Goal: Transaction & Acquisition: Obtain resource

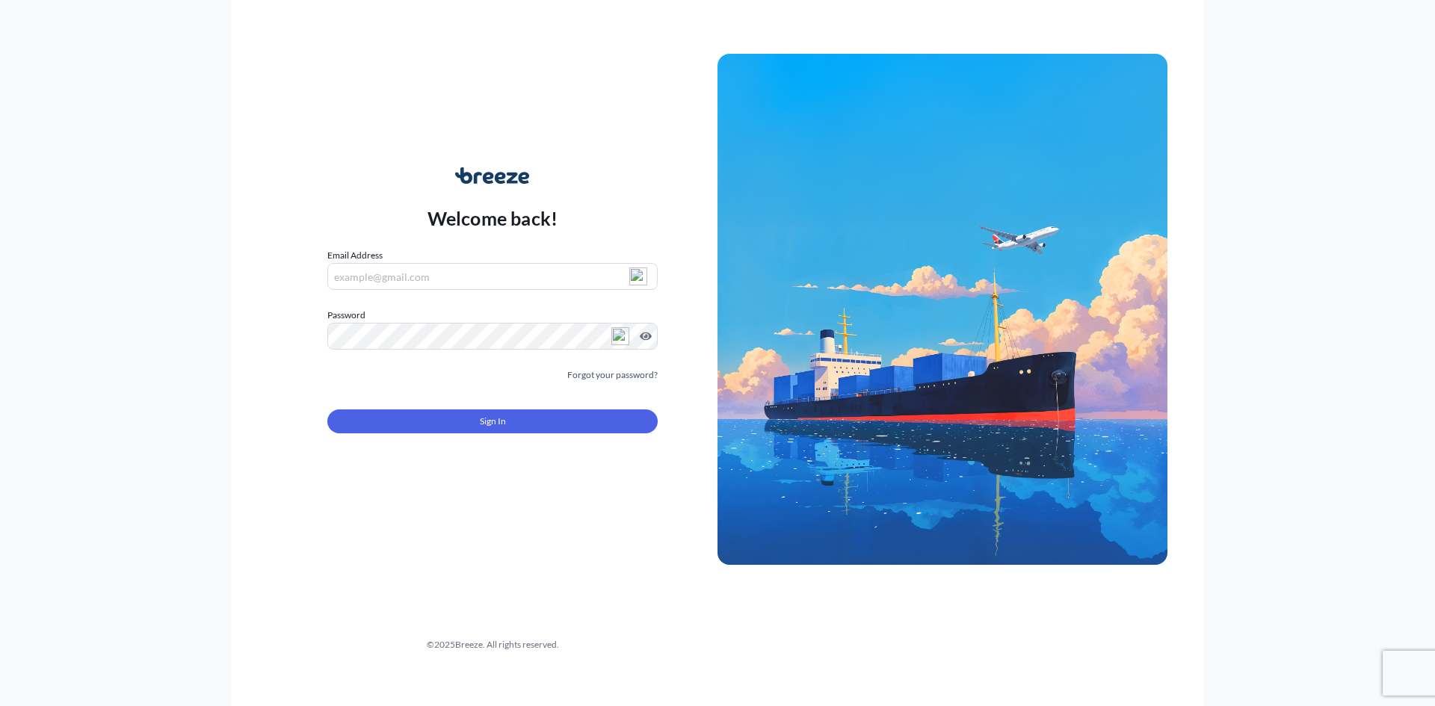
type input "[PERSON_NAME][EMAIL_ADDRESS][DOMAIN_NAME]"
click at [495, 418] on span "Sign In" at bounding box center [493, 421] width 26 height 15
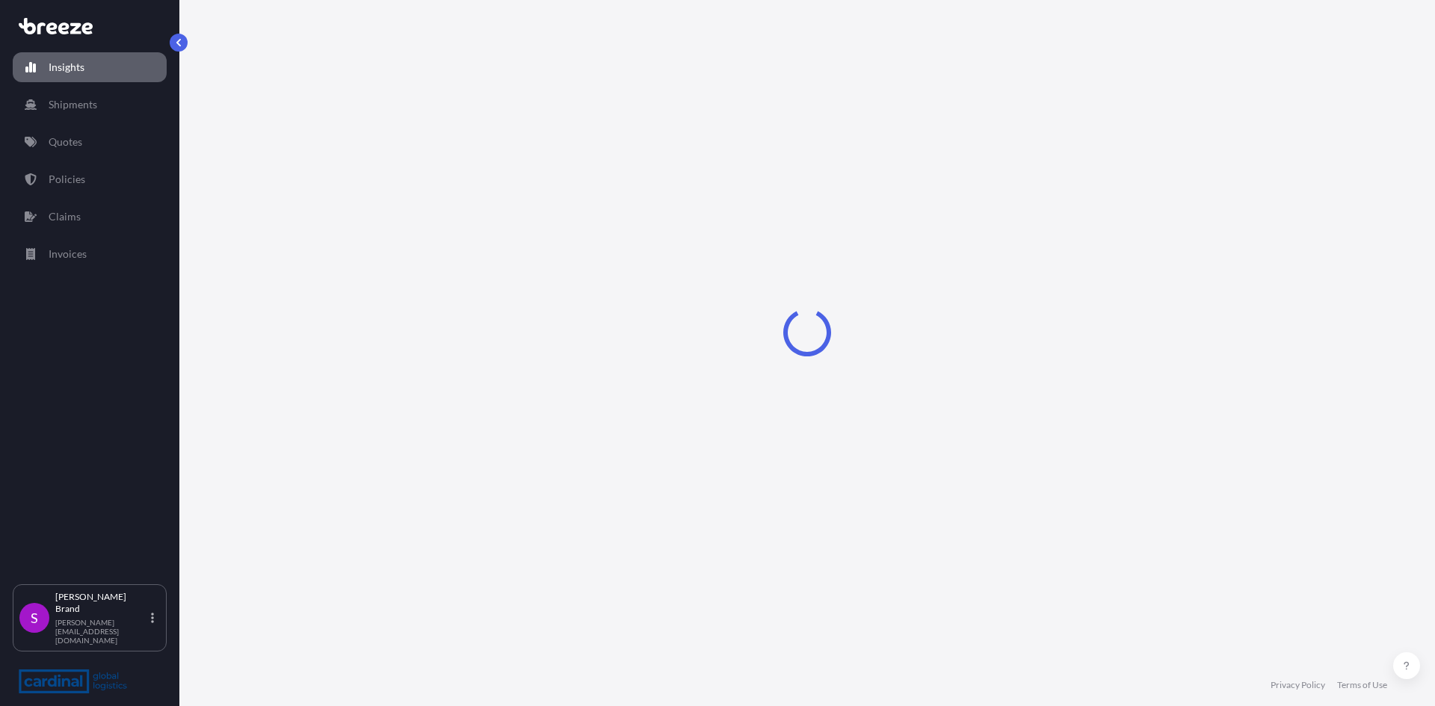
select select "2025"
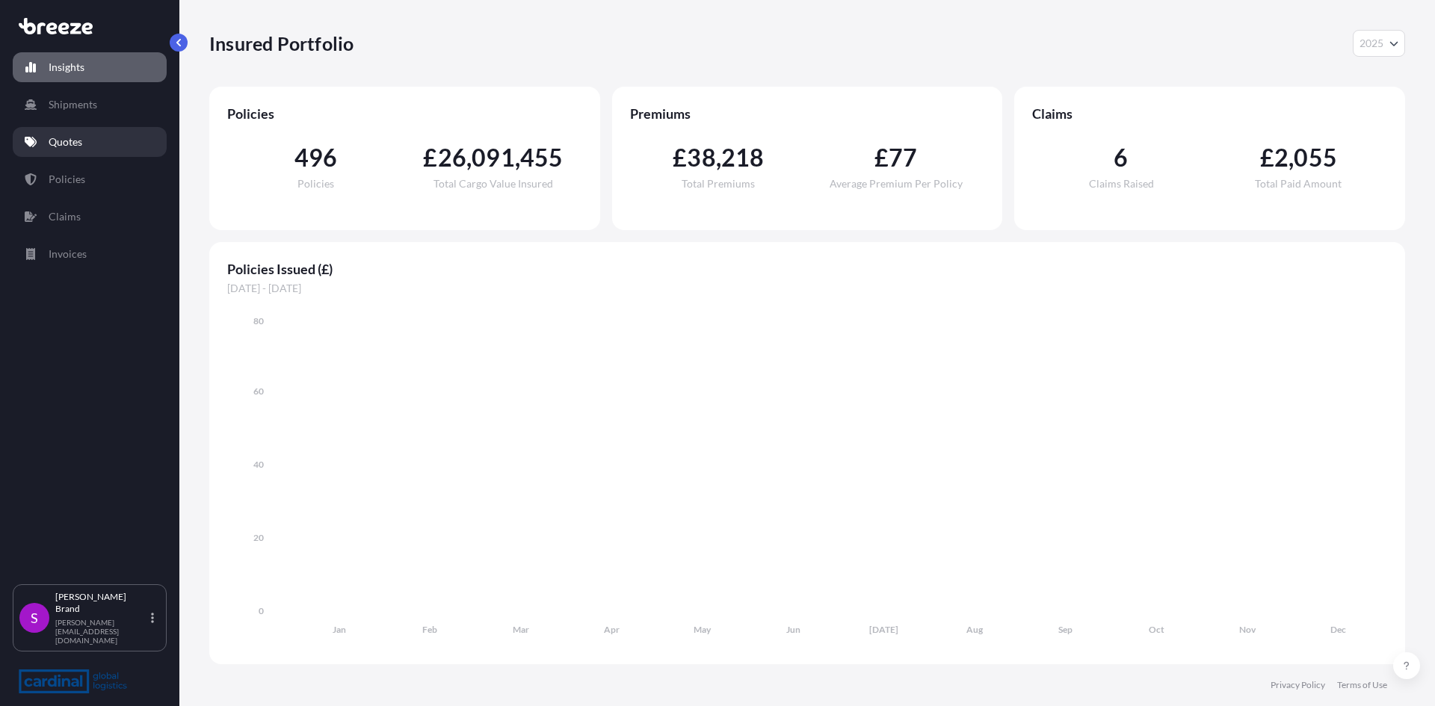
click at [69, 143] on p "Quotes" at bounding box center [66, 142] width 34 height 15
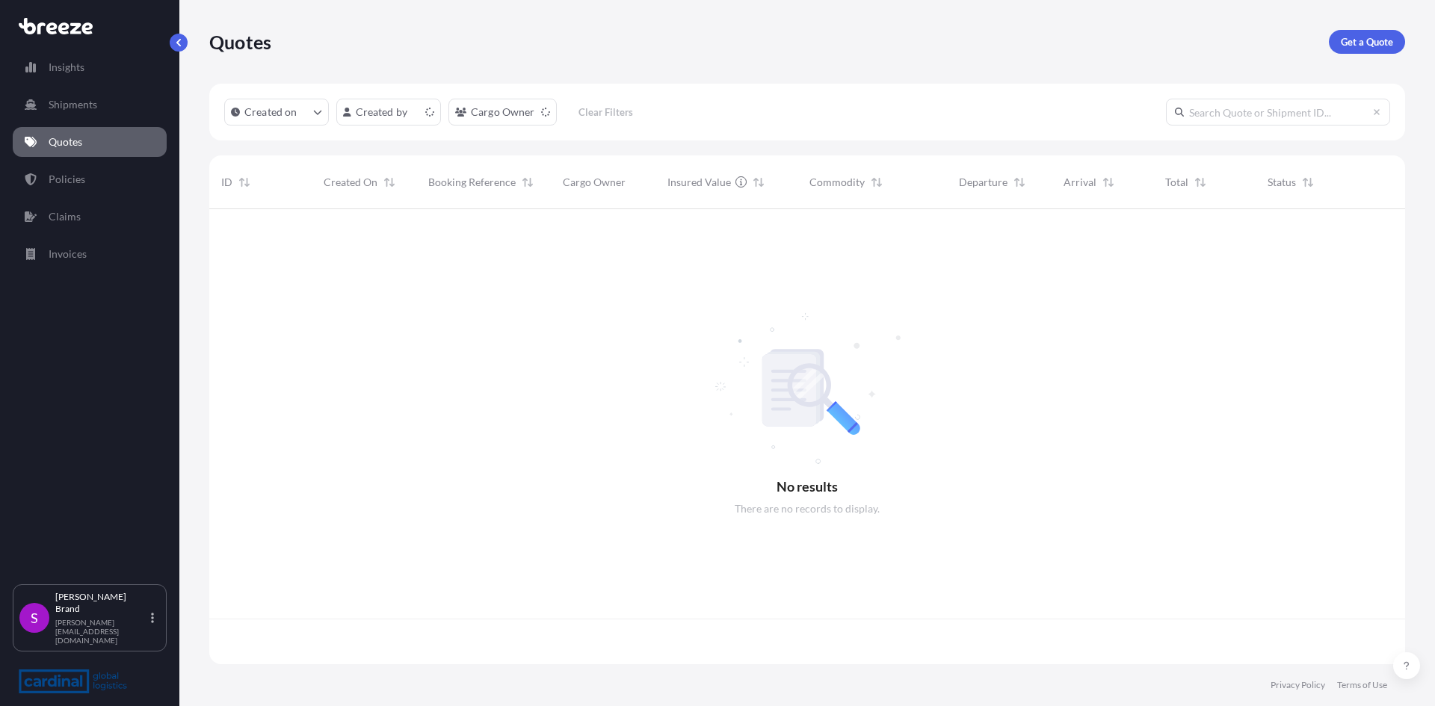
scroll to position [452, 1184]
click at [1380, 37] on p "Get a Quote" at bounding box center [1367, 41] width 52 height 15
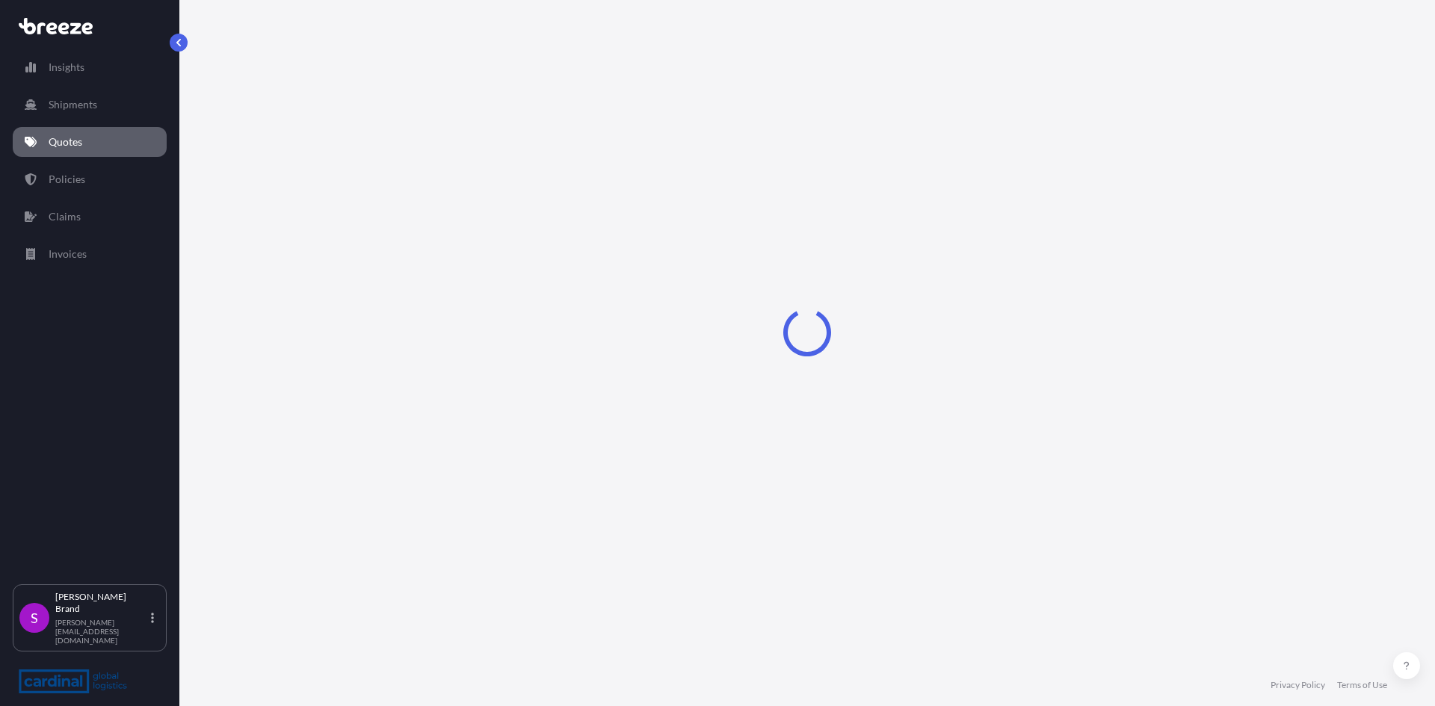
select select "Sea"
select select "1"
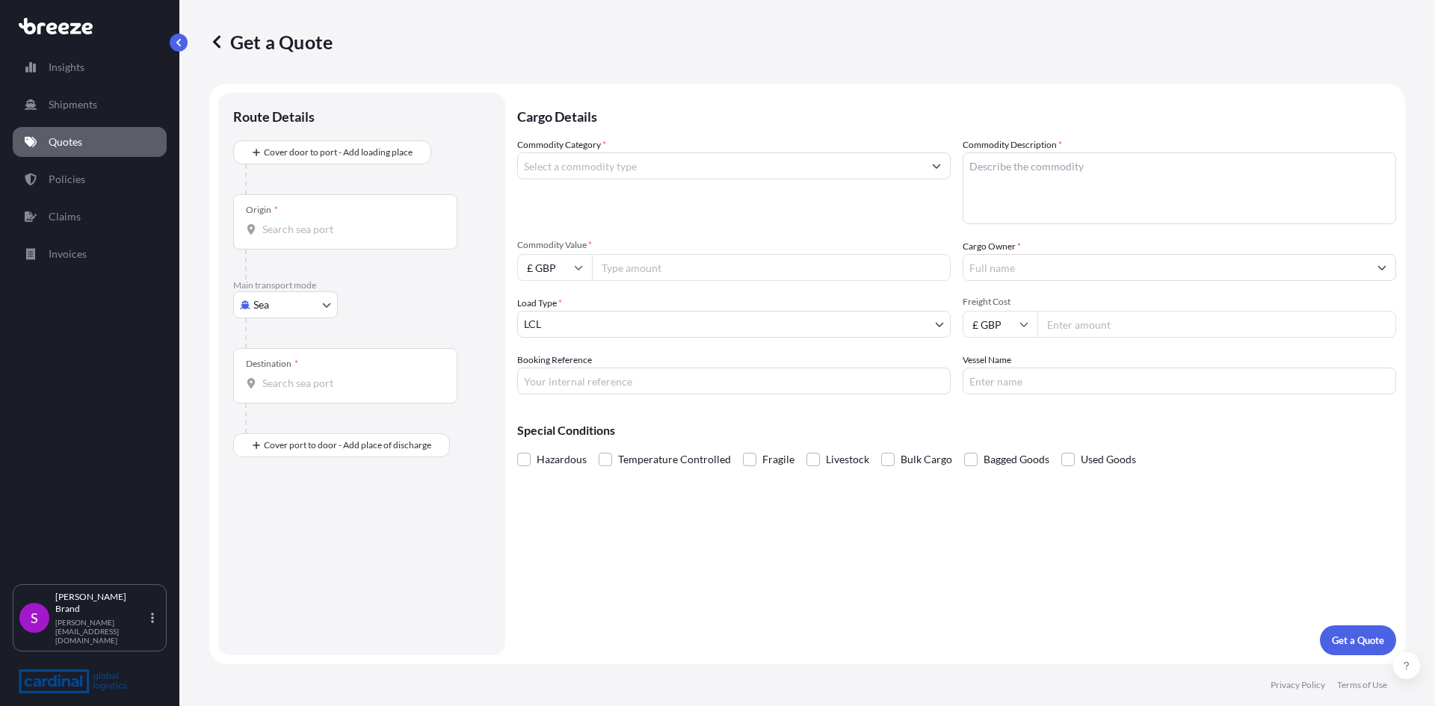
click at [288, 306] on body "Insights Shipments Quotes Policies Claims Invoices S [PERSON_NAME] [PERSON_NAME…" at bounding box center [717, 353] width 1435 height 706
click at [279, 401] on span "Road" at bounding box center [274, 397] width 24 height 15
select select "Road"
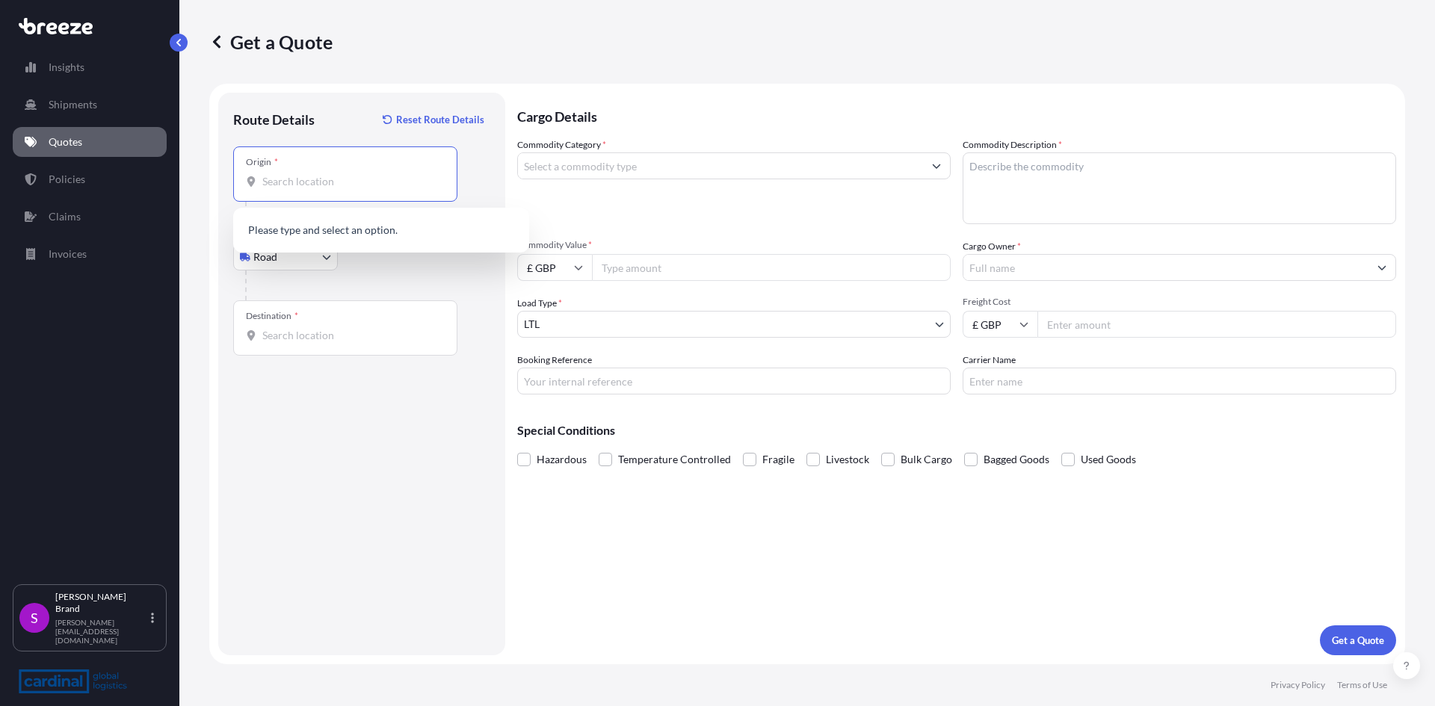
click at [320, 181] on input "Origin *" at bounding box center [350, 181] width 176 height 15
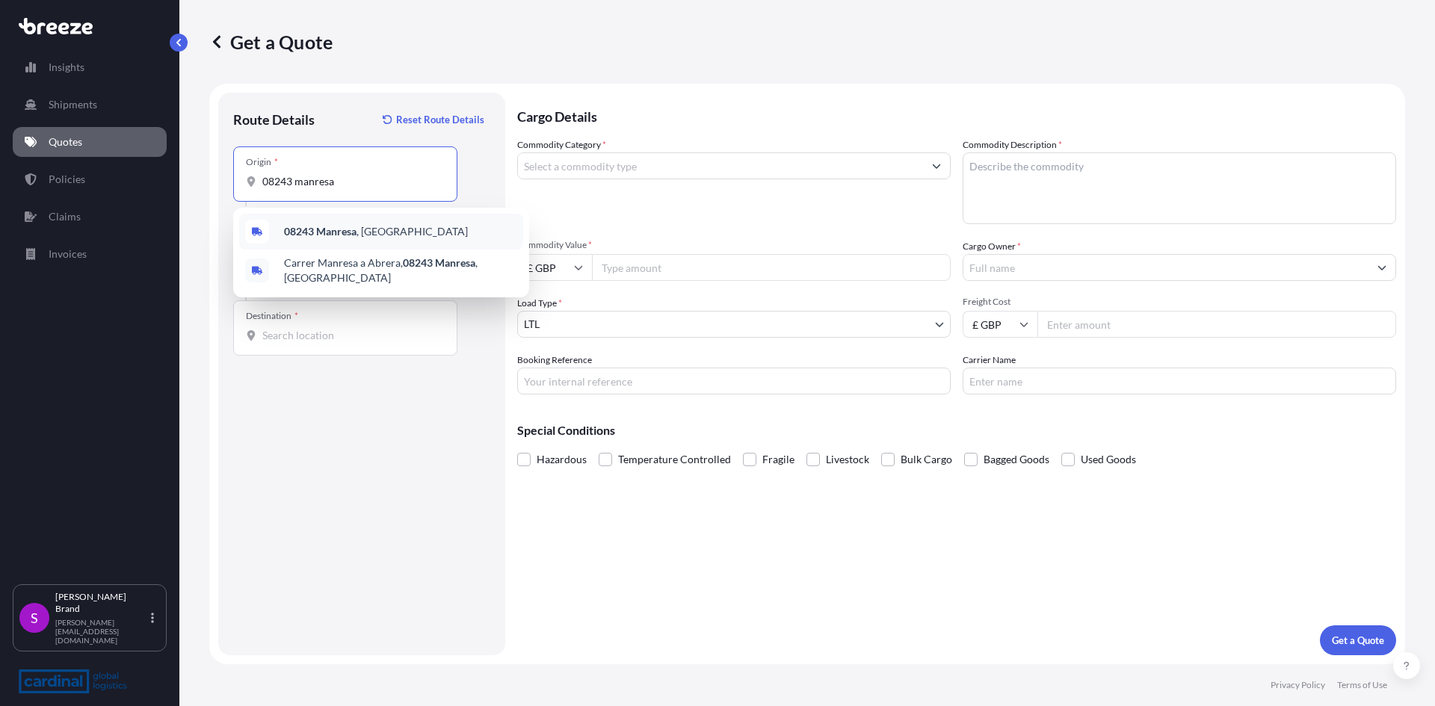
click at [369, 238] on span "08243 [GEOGRAPHIC_DATA] , [GEOGRAPHIC_DATA]" at bounding box center [376, 231] width 184 height 15
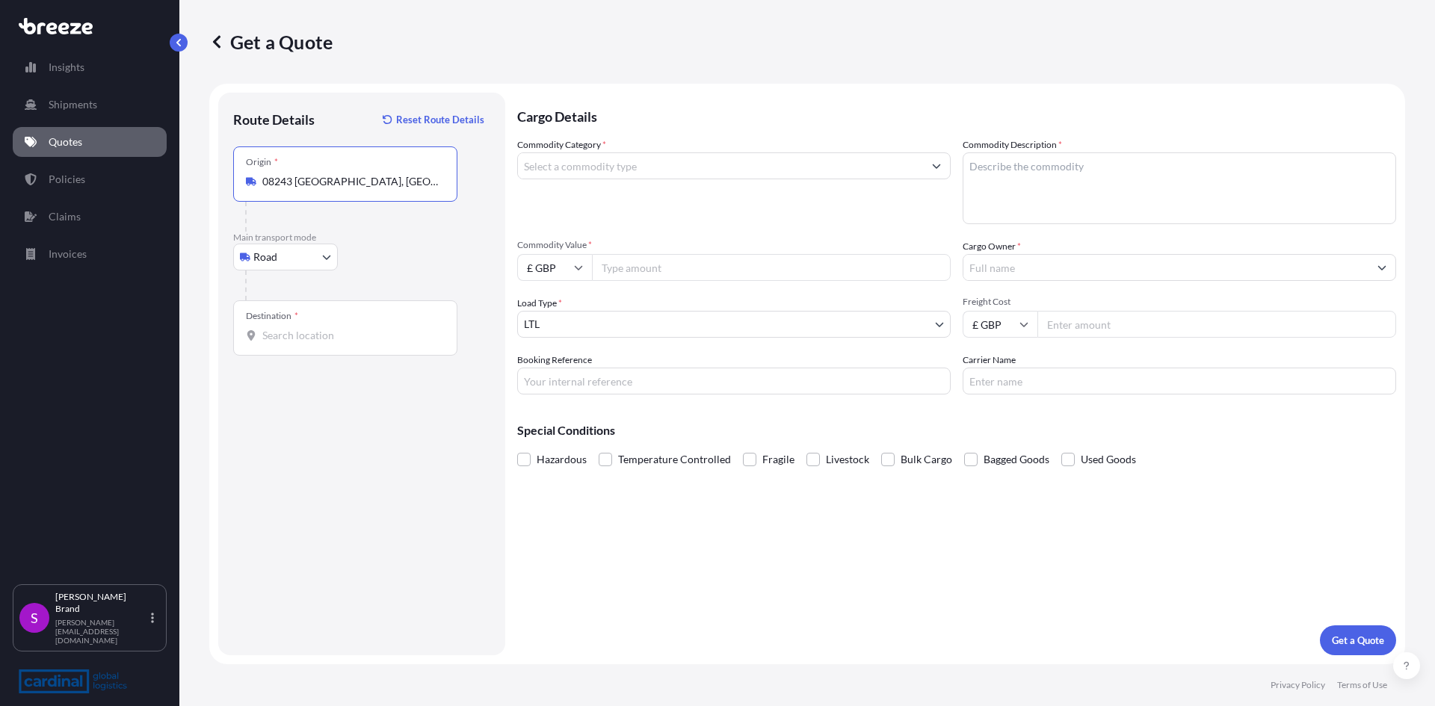
type input "08243 [GEOGRAPHIC_DATA], [GEOGRAPHIC_DATA]"
click at [291, 345] on div "Destination *" at bounding box center [345, 327] width 224 height 55
click at [291, 343] on input "Destination *" at bounding box center [350, 335] width 176 height 15
click at [323, 394] on div "[STREET_ADDRESS]" at bounding box center [381, 386] width 284 height 36
type input "[STREET_ADDRESS]"
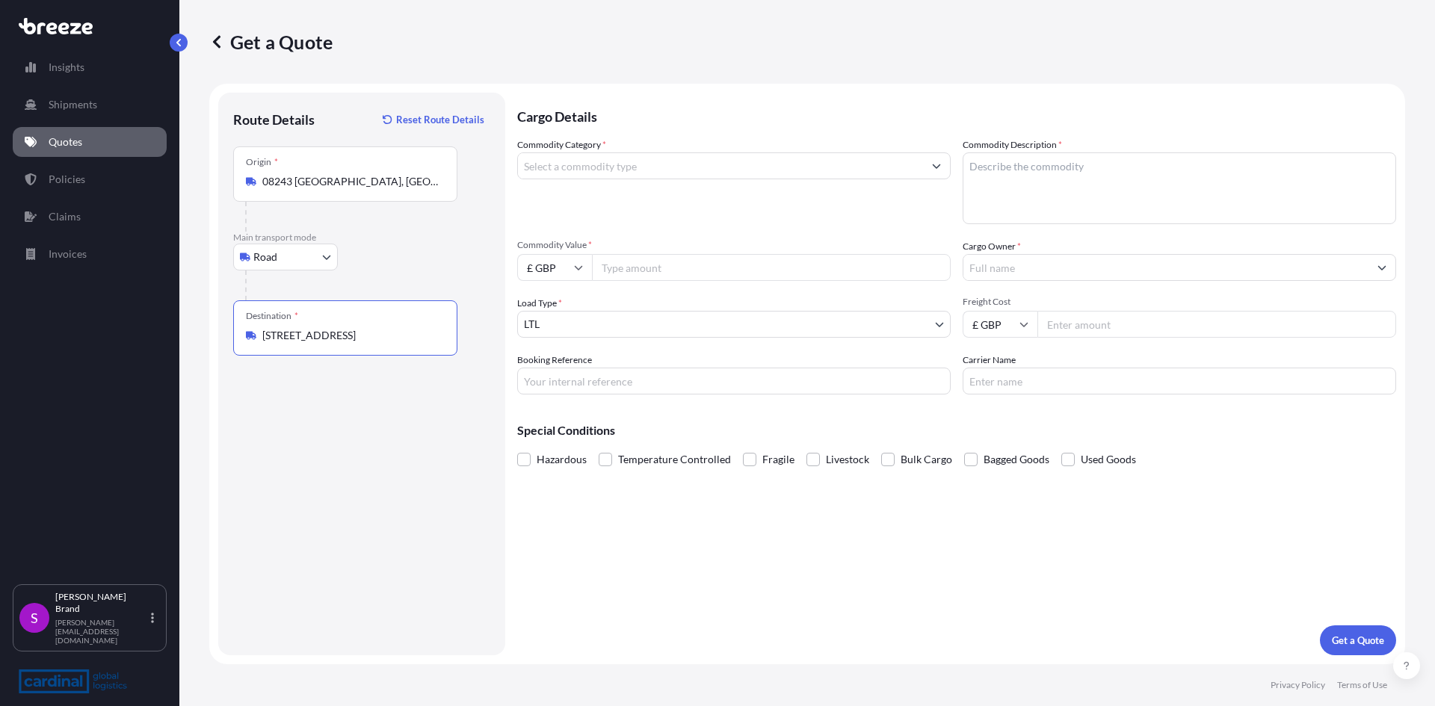
click at [573, 272] on input "£ GBP" at bounding box center [554, 267] width 75 height 27
click at [557, 309] on div "€ EUR" at bounding box center [554, 308] width 63 height 28
type input "€ EUR"
click at [624, 267] on input "Commodity Value *" at bounding box center [771, 267] width 359 height 27
click at [613, 259] on input "Commodity Value *" at bounding box center [771, 267] width 359 height 27
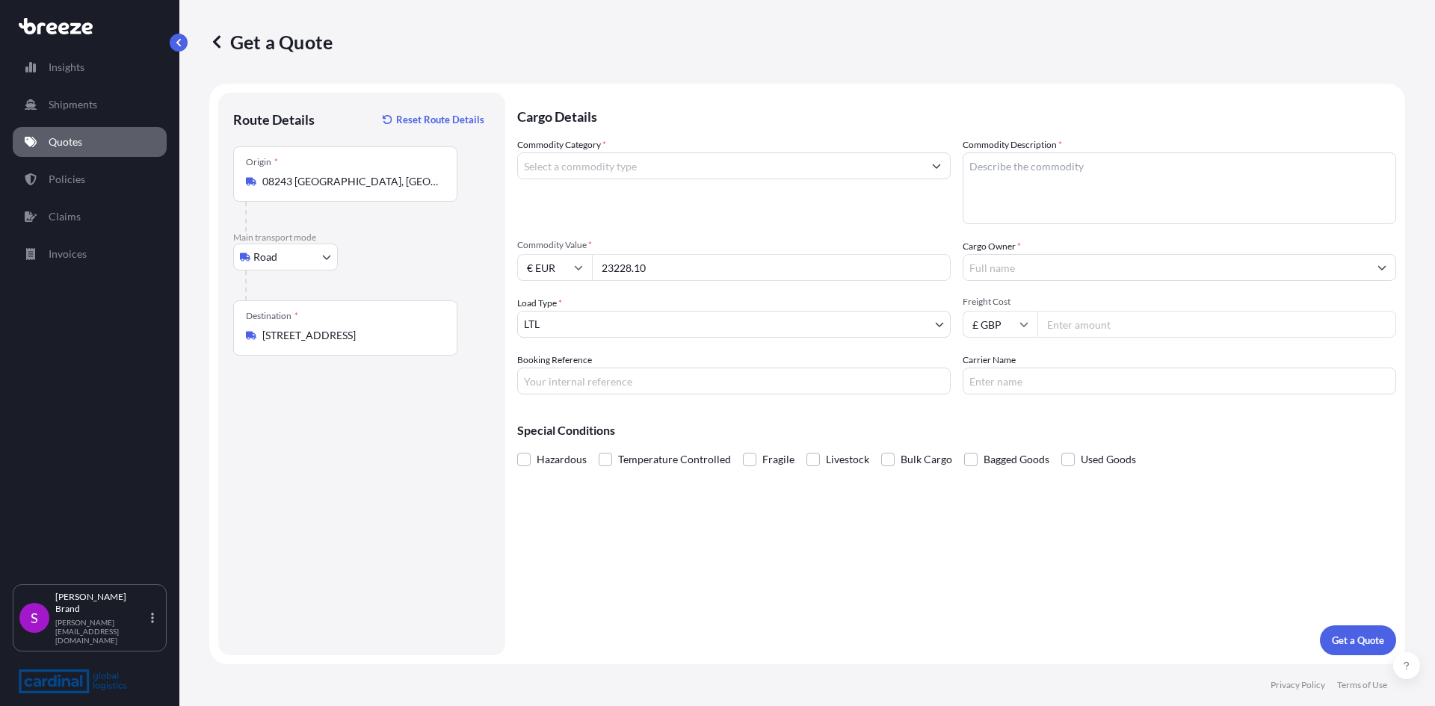
type input "23228.10"
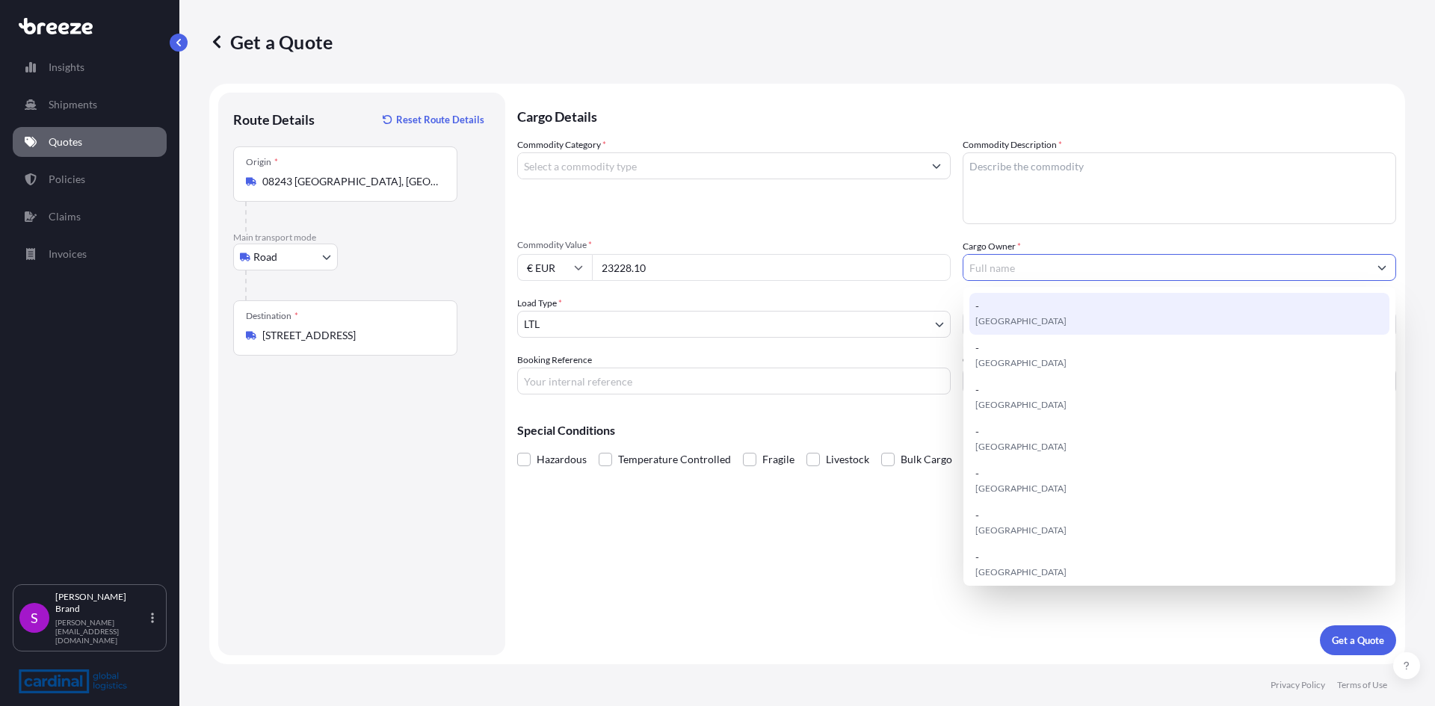
click at [1043, 268] on input "Cargo Owner *" at bounding box center [1165, 267] width 405 height 27
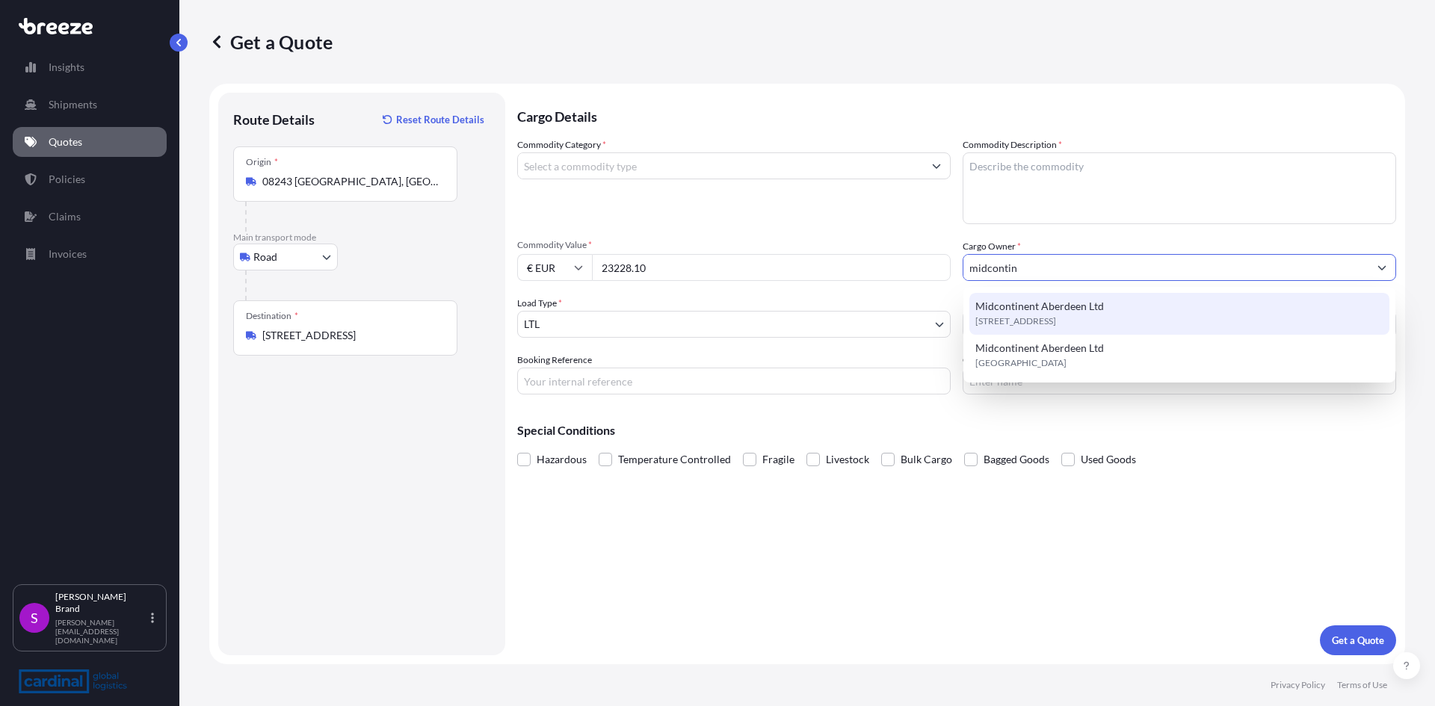
click at [1017, 300] on span "Midcontinent Aberdeen Ltd" at bounding box center [1039, 306] width 129 height 15
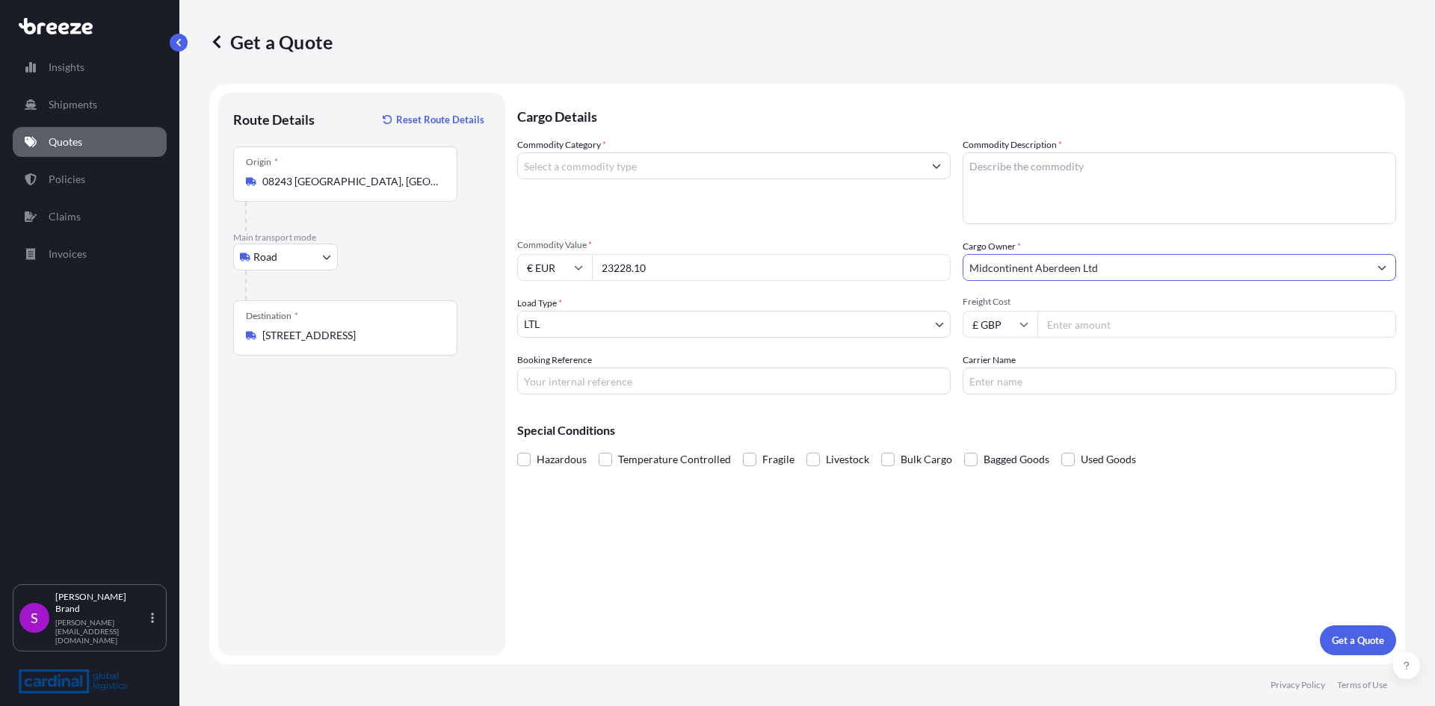
type input "Midcontinent Aberdeen Ltd"
click at [1062, 325] on input "Freight Cost" at bounding box center [1216, 324] width 359 height 27
click at [1059, 314] on input "Freight Cost" at bounding box center [1216, 324] width 359 height 27
type input "1674.37"
click at [1040, 380] on input "Carrier Name" at bounding box center [1179, 381] width 433 height 27
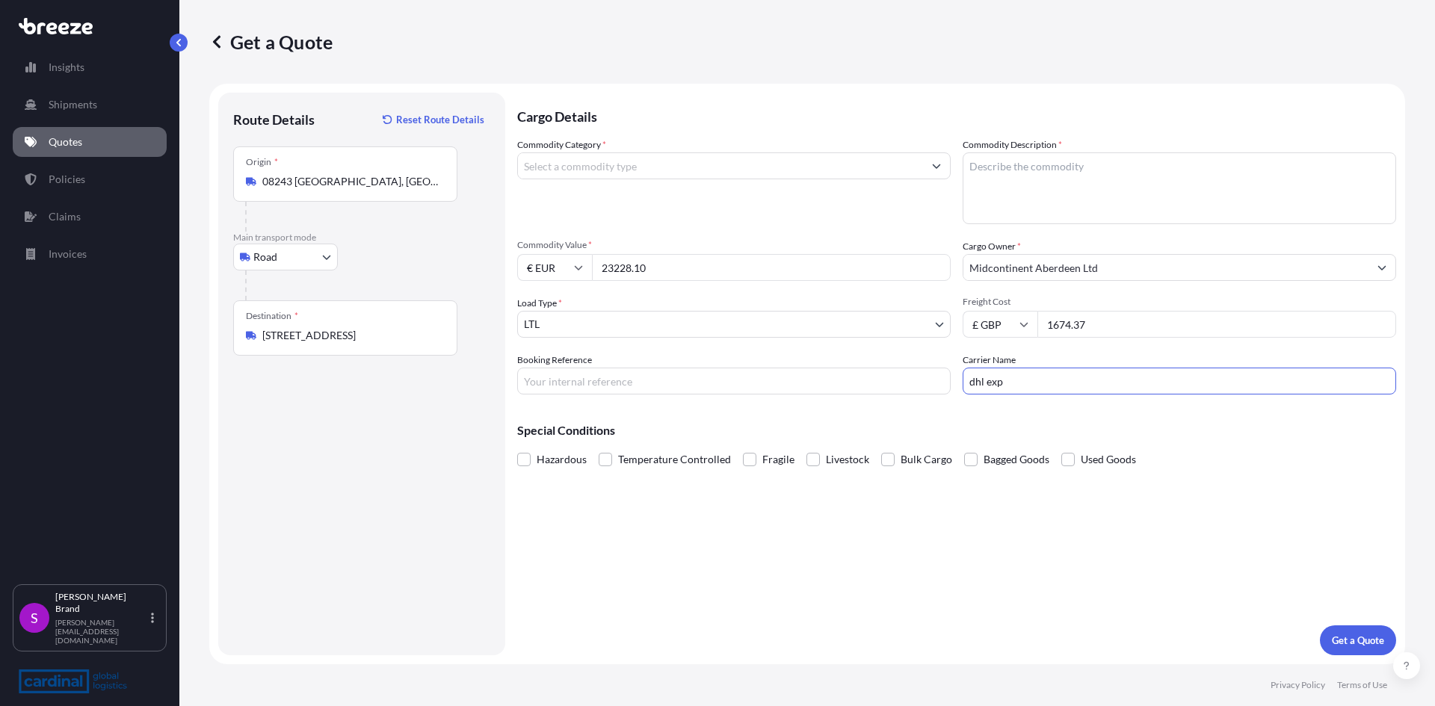
type input "DHL EXPRESS"
click at [996, 162] on textarea "Commodity Description *" at bounding box center [1179, 188] width 433 height 72
type textarea "DAMPNERS"
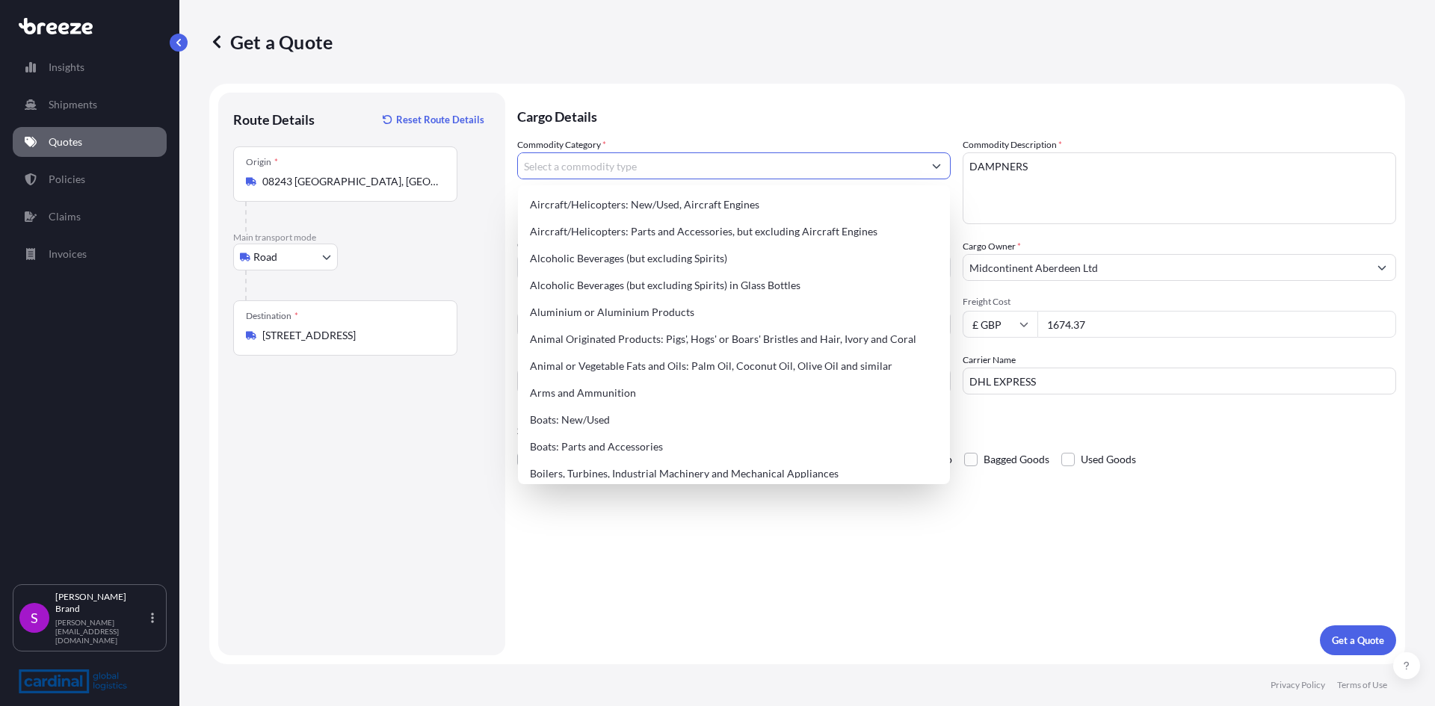
click at [665, 172] on input "Commodity Category *" at bounding box center [720, 165] width 405 height 27
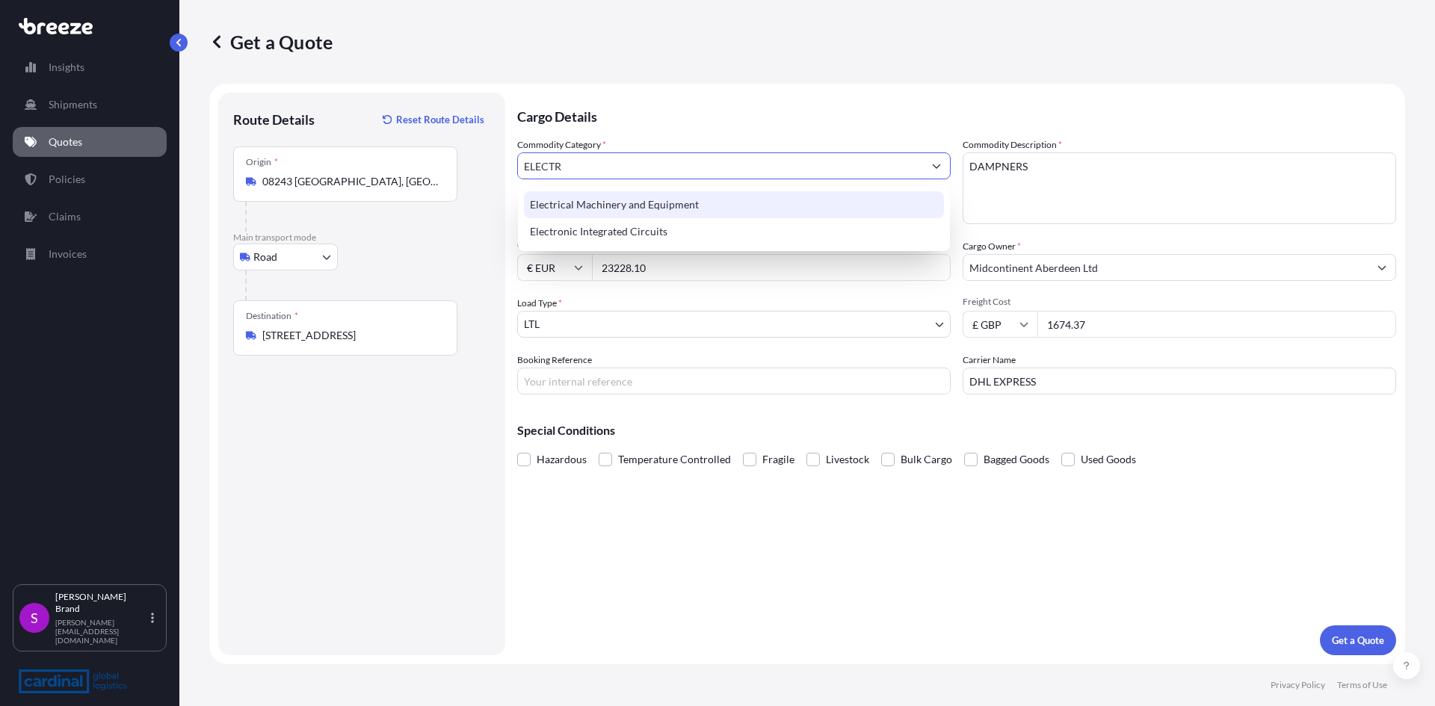
click at [636, 207] on div "Electrical Machinery and Equipment" at bounding box center [734, 204] width 420 height 27
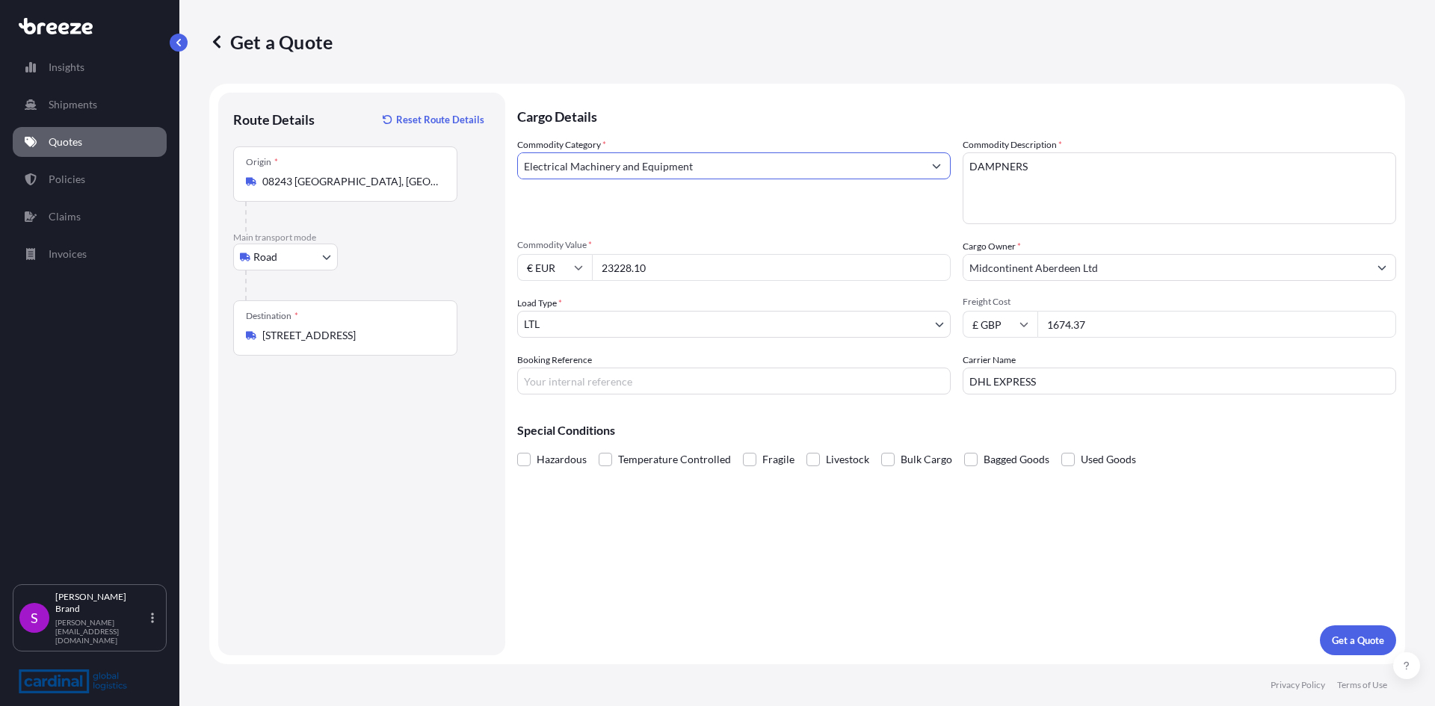
type input "Electrical Machinery and Equipment"
click at [646, 371] on input "Booking Reference" at bounding box center [733, 381] width 433 height 27
type input "SPAIN TO UK COURIER"
click at [1347, 636] on p "Get a Quote" at bounding box center [1358, 640] width 52 height 15
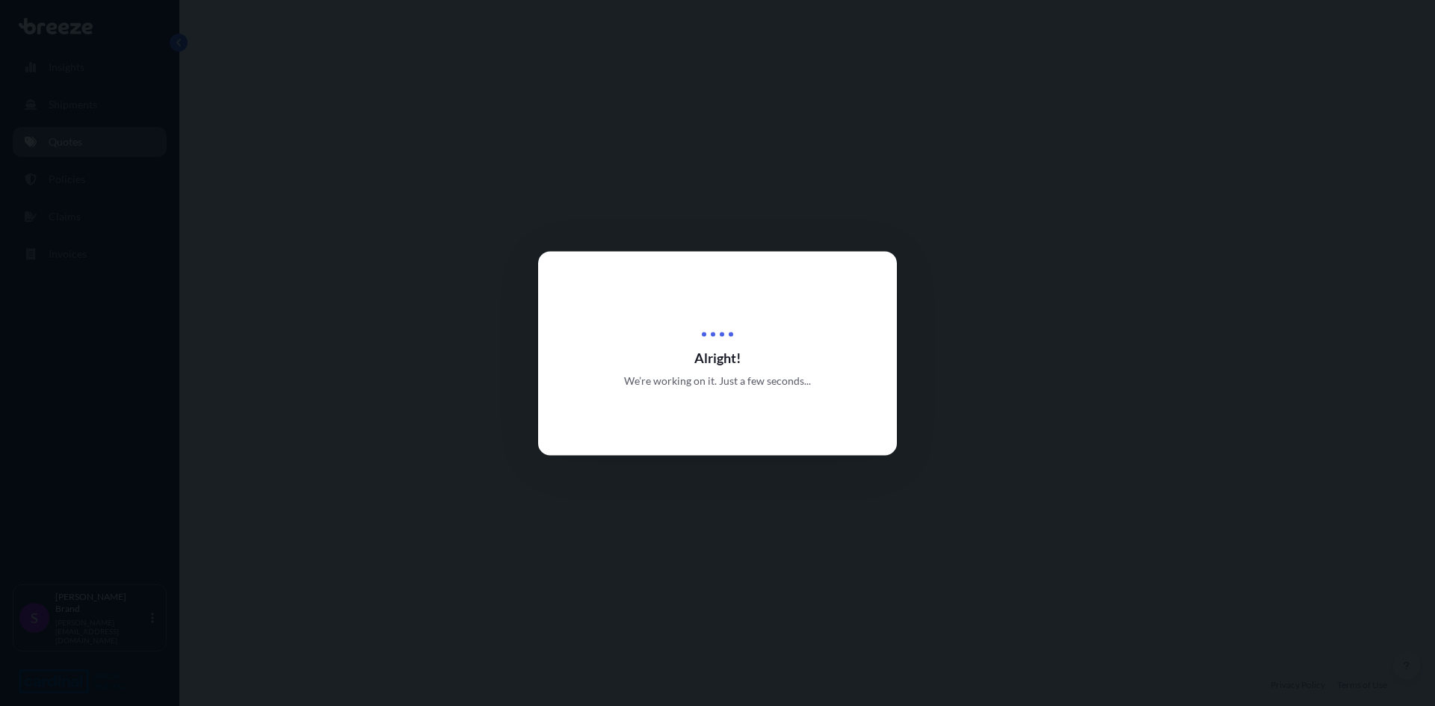
select select "Road"
select select "1"
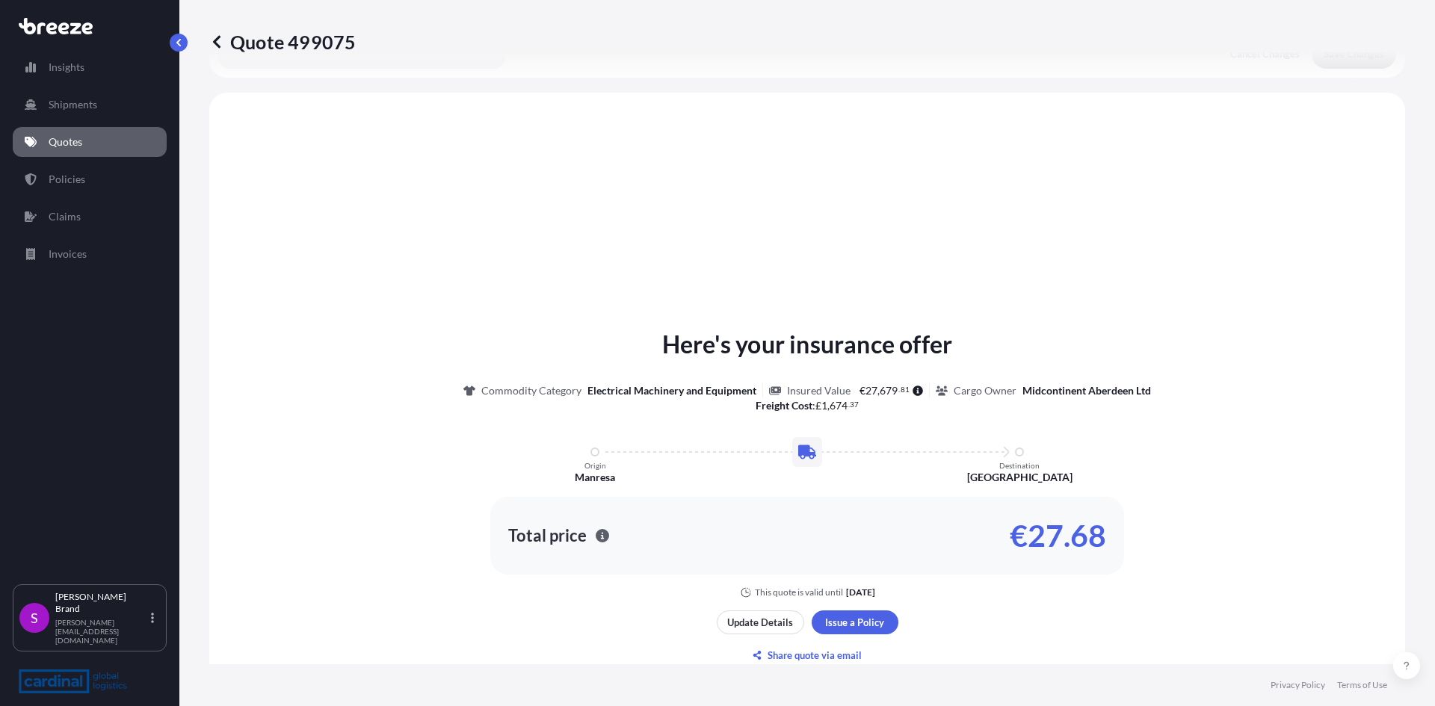
scroll to position [450, 0]
